Goal: Task Accomplishment & Management: Use online tool/utility

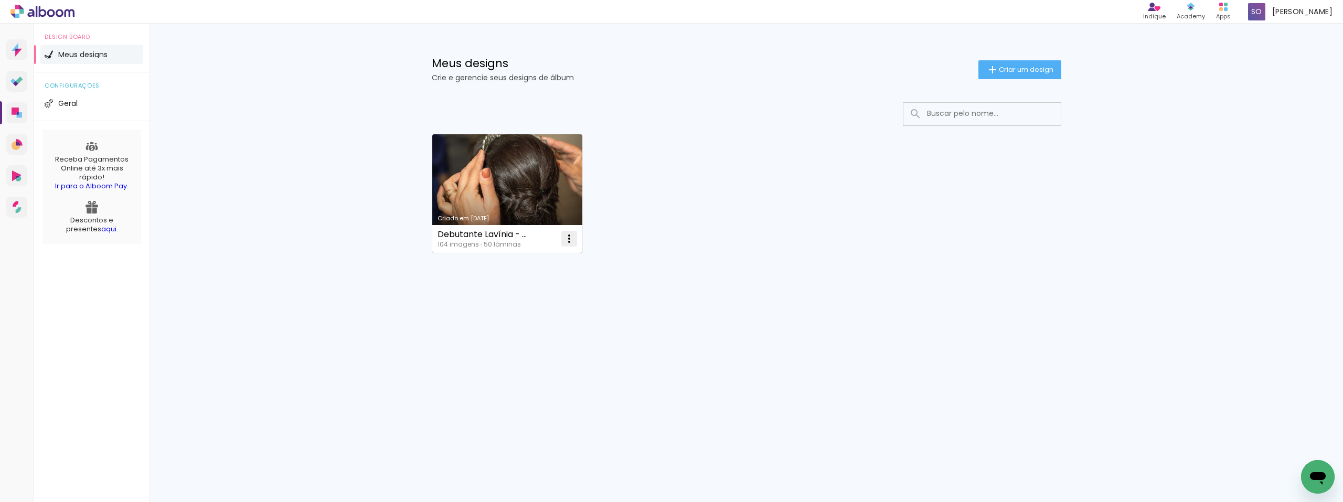
click at [568, 243] on iron-icon at bounding box center [569, 238] width 13 height 13
click at [534, 267] on paper-item "Abrir" at bounding box center [526, 262] width 105 height 21
